Goal: Transaction & Acquisition: Purchase product/service

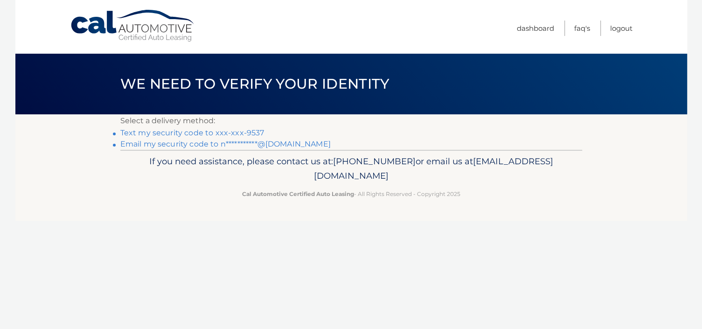
click at [230, 133] on link "Text my security code to xxx-xxx-9537" at bounding box center [192, 132] width 144 height 9
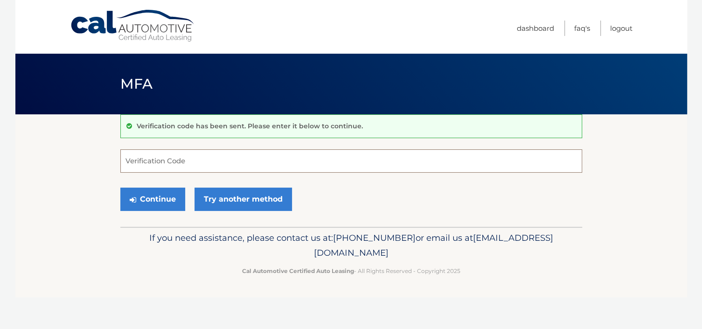
click at [197, 161] on input "Verification Code" at bounding box center [351, 160] width 462 height 23
type input "0224451"
click at [120, 188] on button "Continue" at bounding box center [152, 199] width 65 height 23
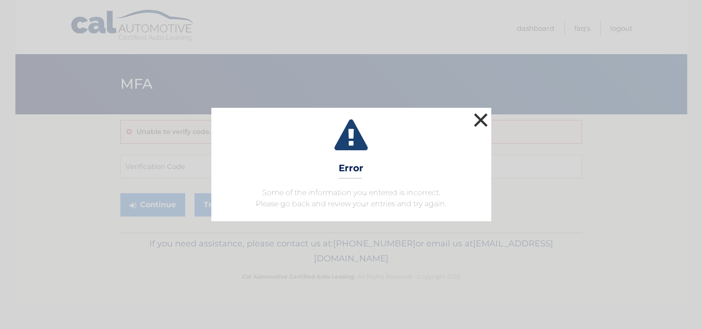
click at [481, 121] on button "×" at bounding box center [481, 120] width 19 height 19
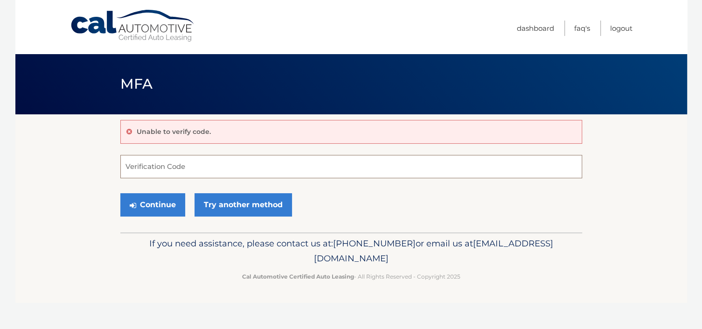
click at [214, 168] on input "Verification Code" at bounding box center [351, 166] width 462 height 23
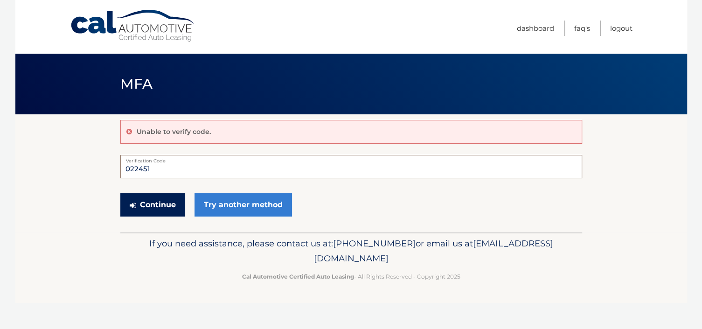
type input "022451"
click at [167, 197] on button "Continue" at bounding box center [152, 204] width 65 height 23
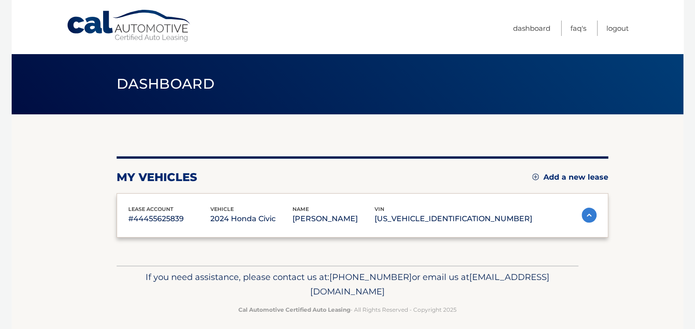
click at [158, 203] on div "lease account #44455625839 vehicle 2024 Honda Civic name [PERSON_NAME] vin [US_…" at bounding box center [363, 215] width 492 height 45
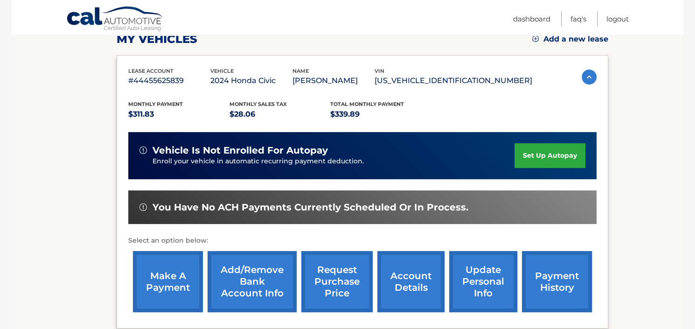
scroll to position [140, 0]
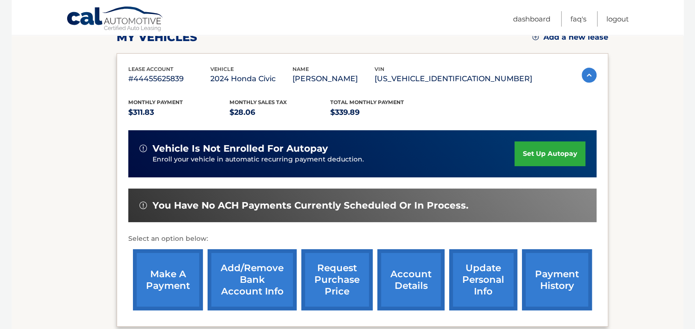
click at [174, 259] on link "make a payment" at bounding box center [168, 279] width 70 height 61
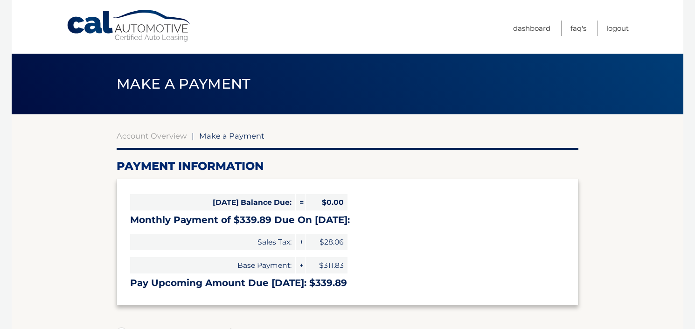
select select "ZjA1ZTlhMTYtN2M1Yi00ZTA1LThhZmYtNmUzNmE5ZTQ2MmEx"
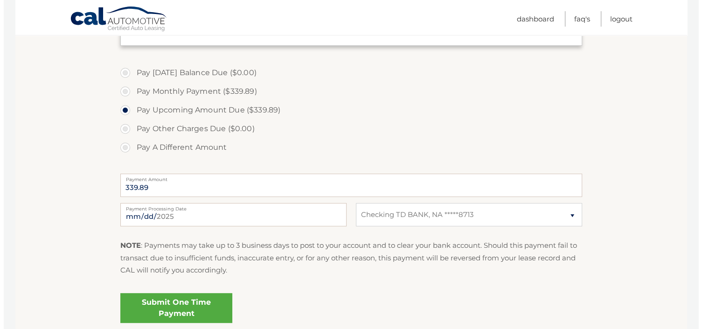
scroll to position [327, 0]
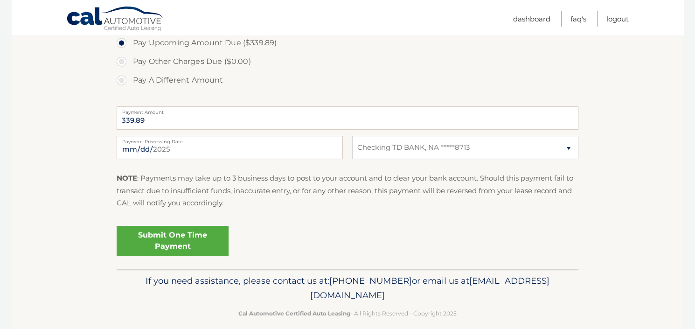
click at [174, 241] on link "Submit One Time Payment" at bounding box center [173, 241] width 112 height 30
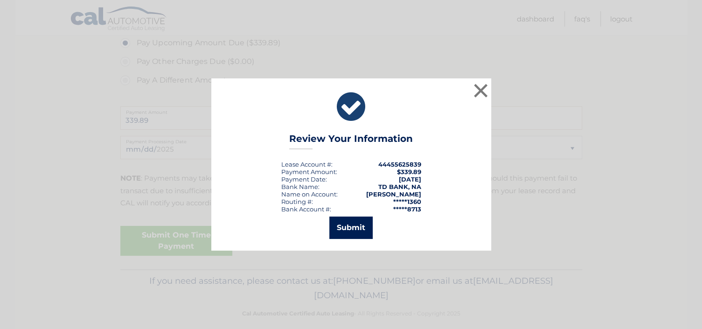
click at [358, 229] on button "Submit" at bounding box center [350, 228] width 43 height 22
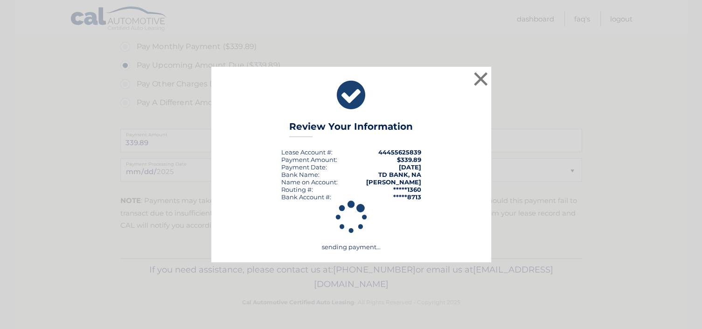
scroll to position [303, 0]
drag, startPoint x: 358, startPoint y: 229, endPoint x: 404, endPoint y: 230, distance: 45.3
click at [404, 230] on div "sending payment..." at bounding box center [351, 226] width 257 height 50
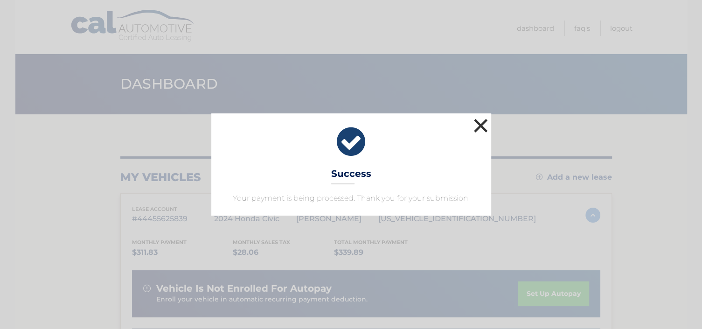
click at [476, 125] on button "×" at bounding box center [481, 125] width 19 height 19
